Goal: Check status: Check status

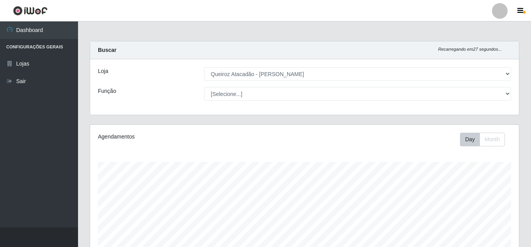
select select "462"
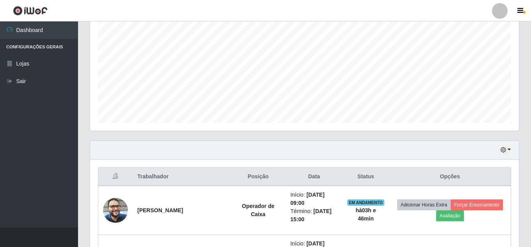
scroll to position [234, 0]
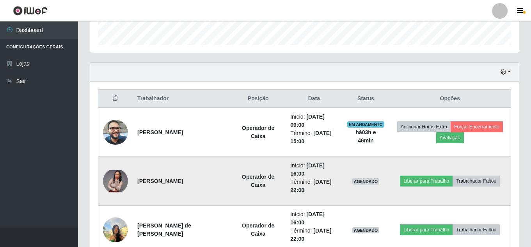
click at [114, 182] on img at bounding box center [115, 181] width 25 height 22
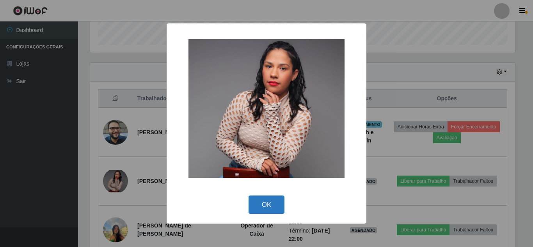
click at [270, 203] on button "OK" at bounding box center [267, 205] width 36 height 18
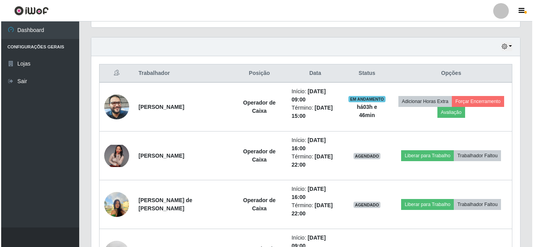
scroll to position [273, 0]
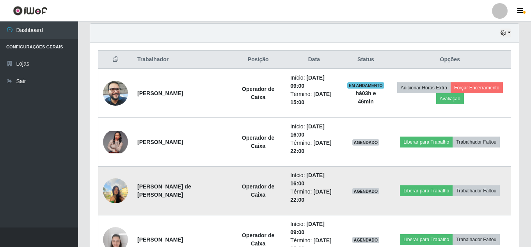
click at [118, 194] on img at bounding box center [115, 190] width 25 height 33
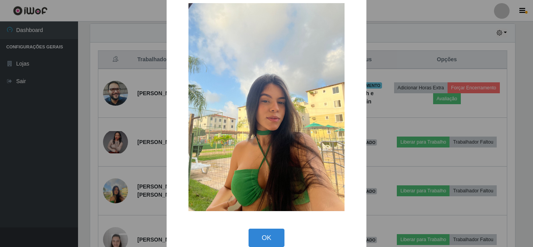
scroll to position [29, 0]
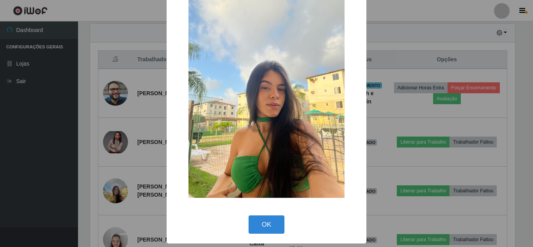
click at [282, 153] on img at bounding box center [267, 94] width 156 height 208
click at [265, 227] on button "OK" at bounding box center [267, 225] width 36 height 18
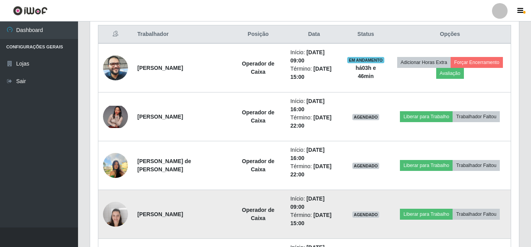
scroll to position [312, 0]
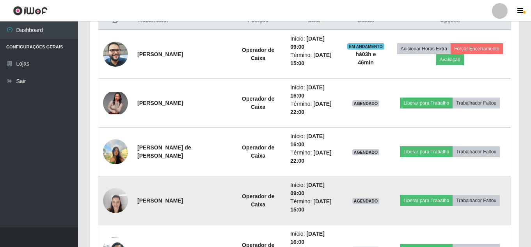
click at [112, 211] on img at bounding box center [115, 200] width 25 height 33
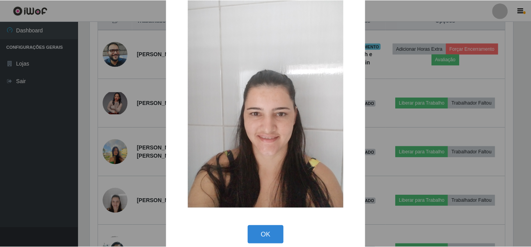
scroll to position [29, 0]
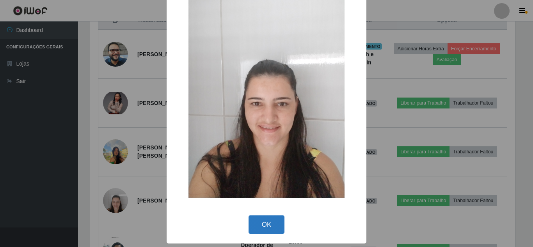
click at [279, 227] on button "OK" at bounding box center [267, 225] width 36 height 18
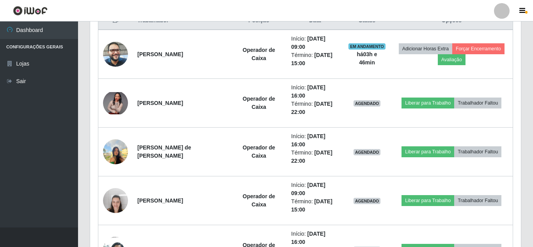
scroll to position [162, 429]
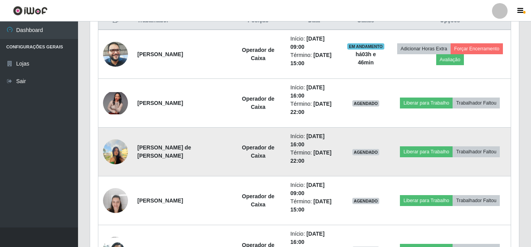
click at [109, 149] on img at bounding box center [115, 151] width 25 height 33
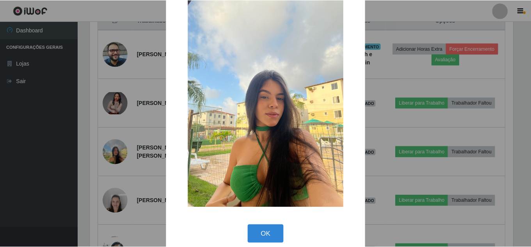
scroll to position [29, 0]
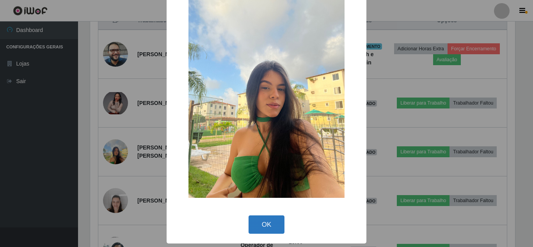
click at [256, 219] on button "OK" at bounding box center [267, 225] width 36 height 18
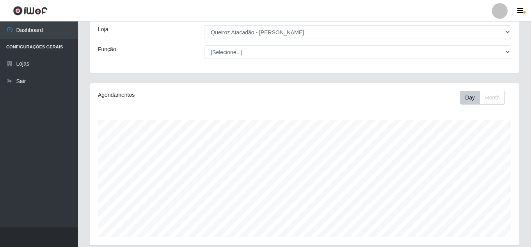
scroll to position [39, 0]
